Goal: Check status: Check status

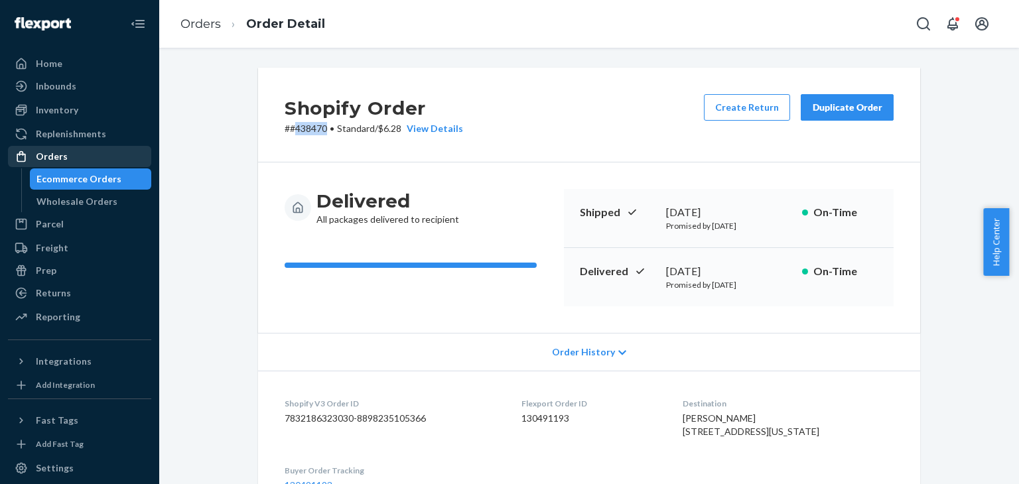
click at [74, 153] on div "Orders" at bounding box center [79, 156] width 141 height 19
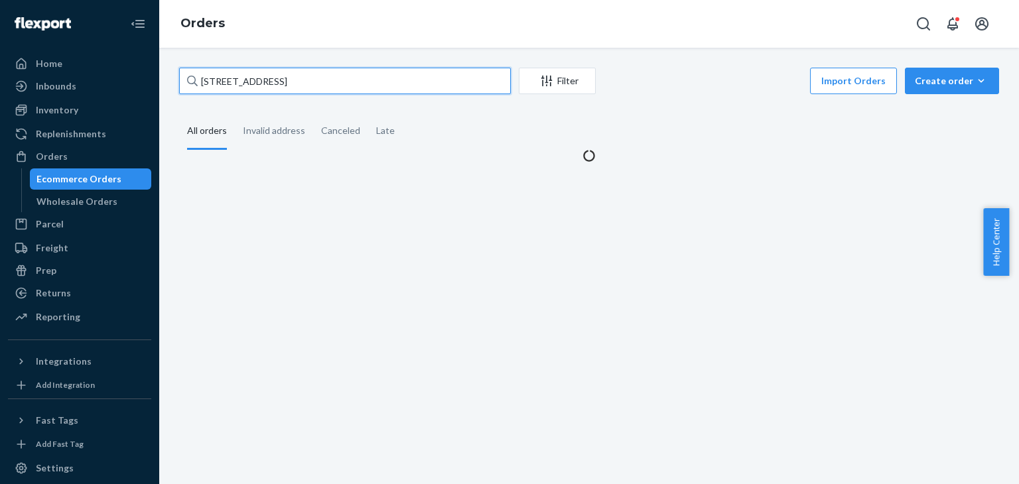
click at [308, 88] on input "[STREET_ADDRESS]" at bounding box center [345, 81] width 332 height 27
paste input "EXC-447618-1"
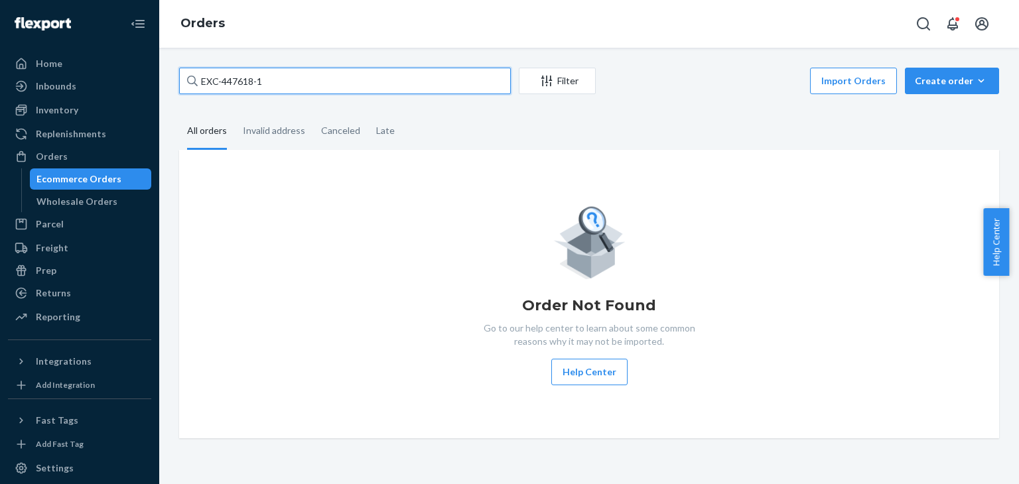
drag, startPoint x: 305, startPoint y: 88, endPoint x: 194, endPoint y: 89, distance: 111.5
click at [194, 89] on div "EXC-447618-1" at bounding box center [345, 81] width 332 height 27
paste input "447618"
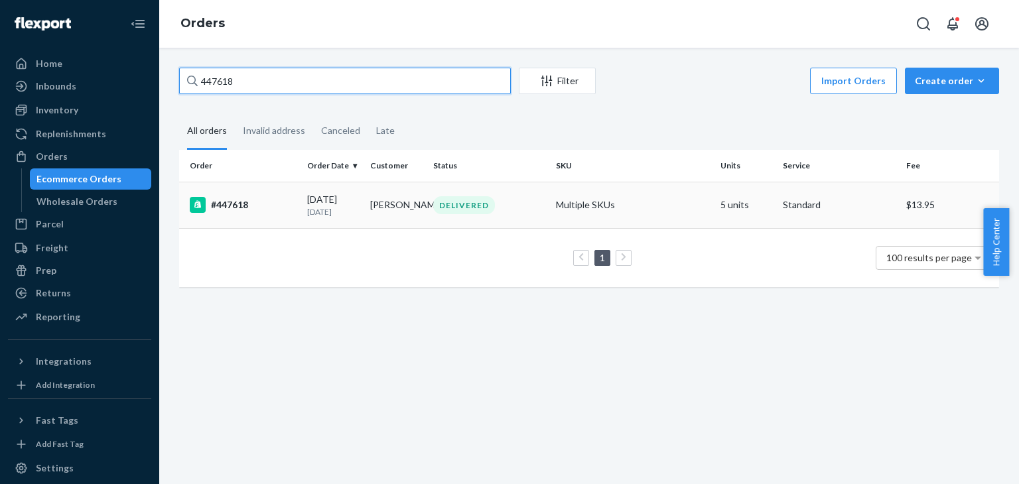
type input "447618"
click at [512, 214] on td "DELIVERED" at bounding box center [489, 205] width 123 height 46
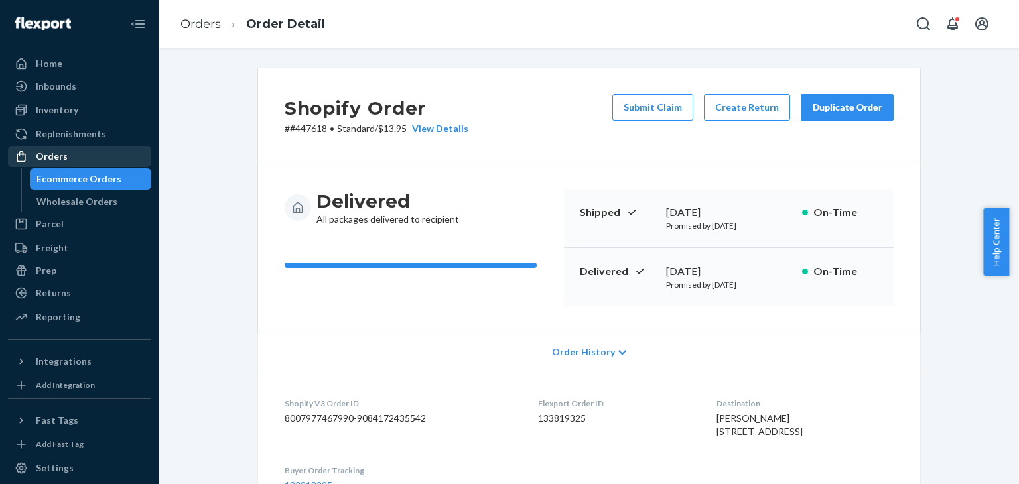
drag, startPoint x: 52, startPoint y: 165, endPoint x: 70, endPoint y: 165, distance: 18.6
click at [52, 165] on div "Orders" at bounding box center [79, 156] width 141 height 19
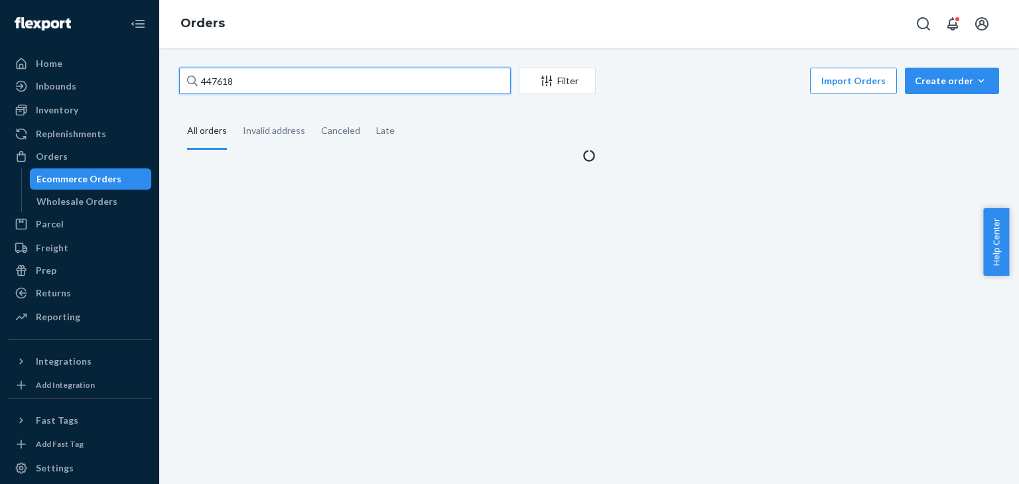
click at [240, 86] on input "447618" at bounding box center [345, 81] width 332 height 27
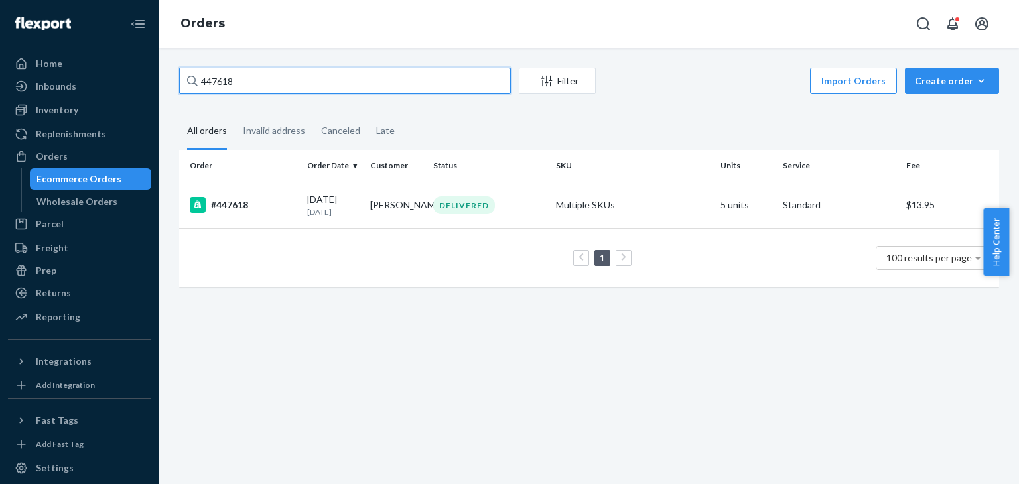
paste input "[PERSON_NAME]"
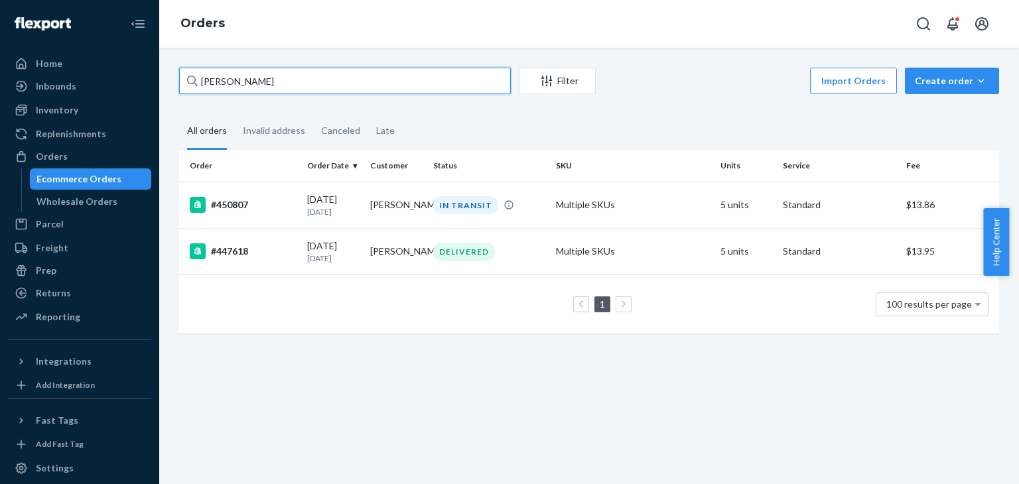
paste input "[STREET_ADDRESS]"
type input "[STREET_ADDRESS]"
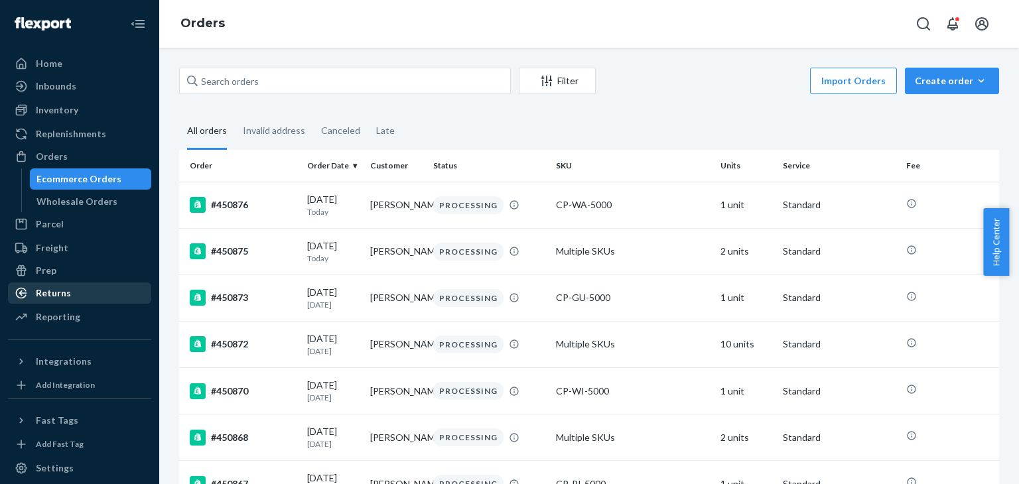
click at [56, 301] on div "Returns" at bounding box center [79, 293] width 141 height 19
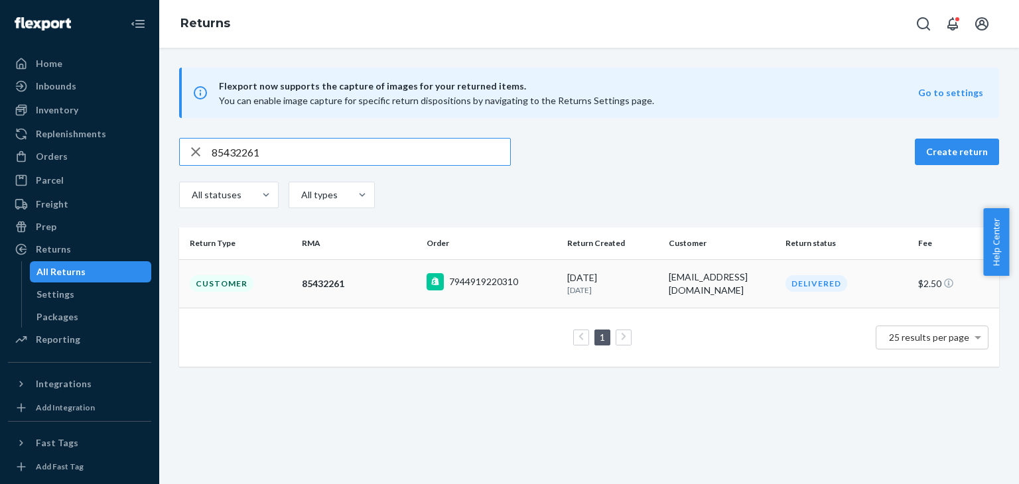
type input "85432261"
click at [518, 287] on div "7944919220310" at bounding box center [492, 283] width 130 height 21
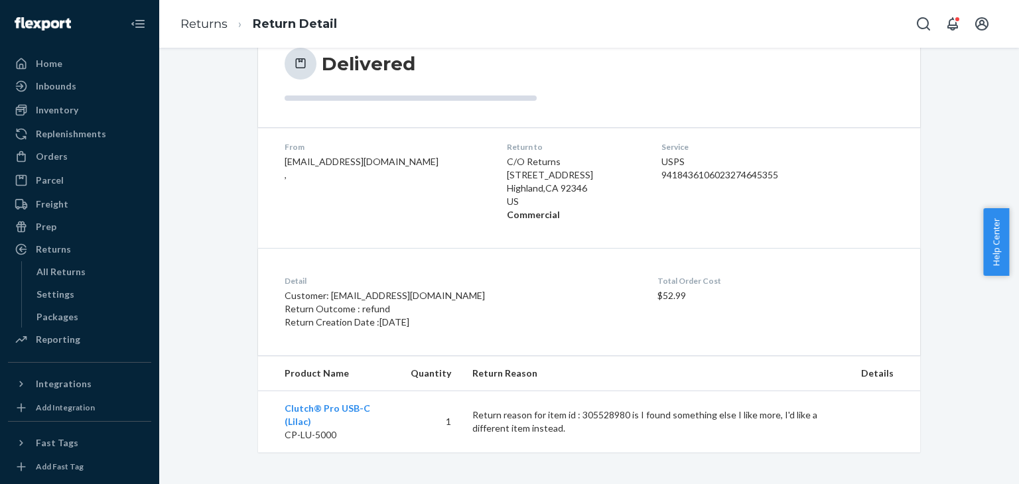
scroll to position [142, 0]
